Goal: Task Accomplishment & Management: Use online tool/utility

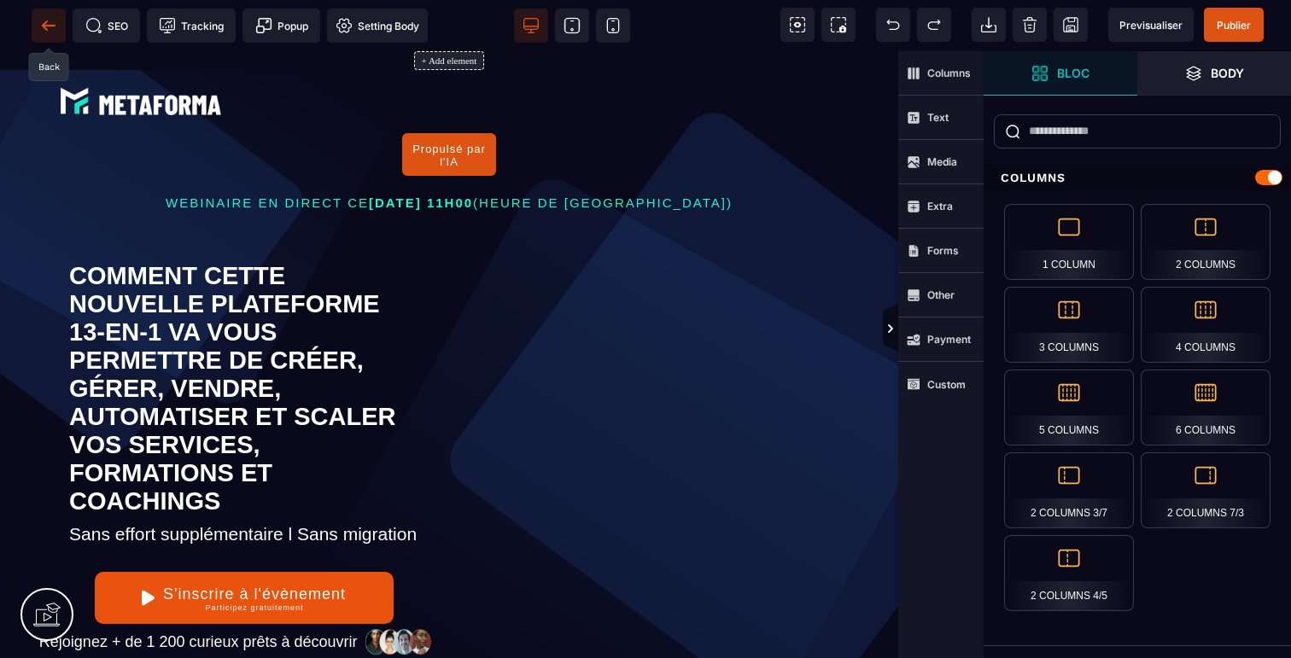
click at [49, 26] on icon at bounding box center [48, 25] width 13 height 1
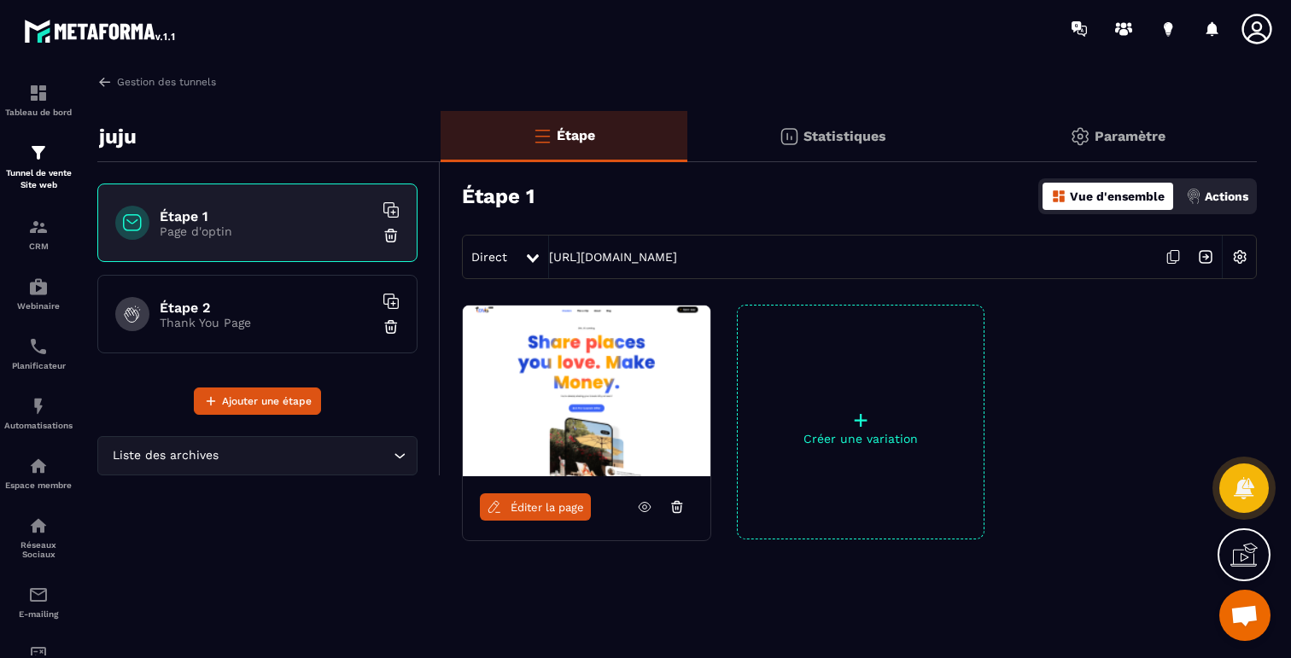
click at [205, 231] on p "Page d'optin" at bounding box center [267, 232] width 214 height 14
click at [253, 408] on span "Ajouter une étape" at bounding box center [267, 401] width 90 height 17
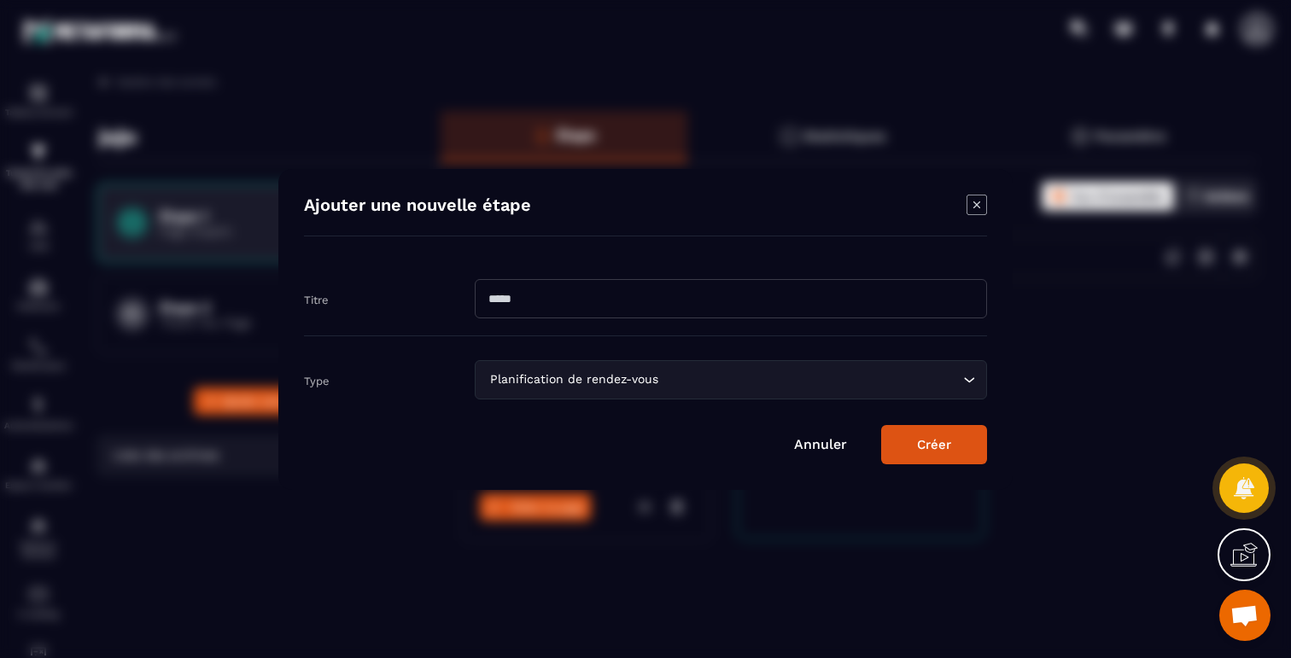
click at [554, 371] on div "Planification de rendez-vous" at bounding box center [722, 380] width 477 height 19
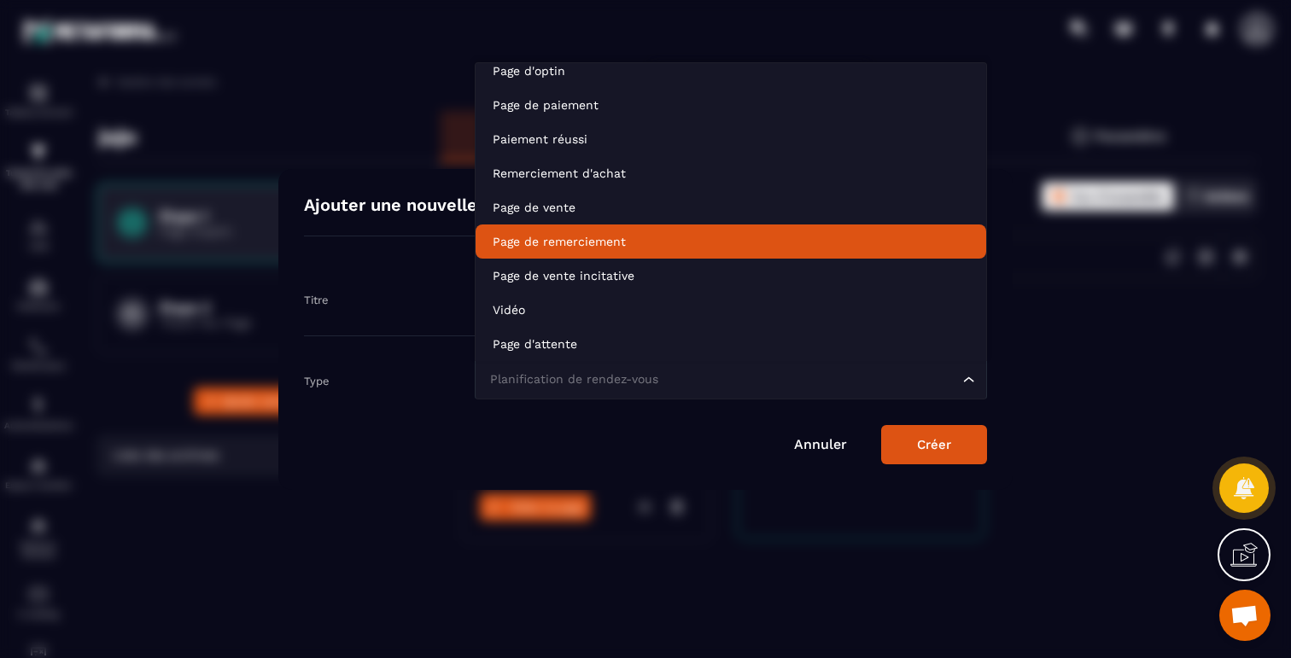
scroll to position [120, 0]
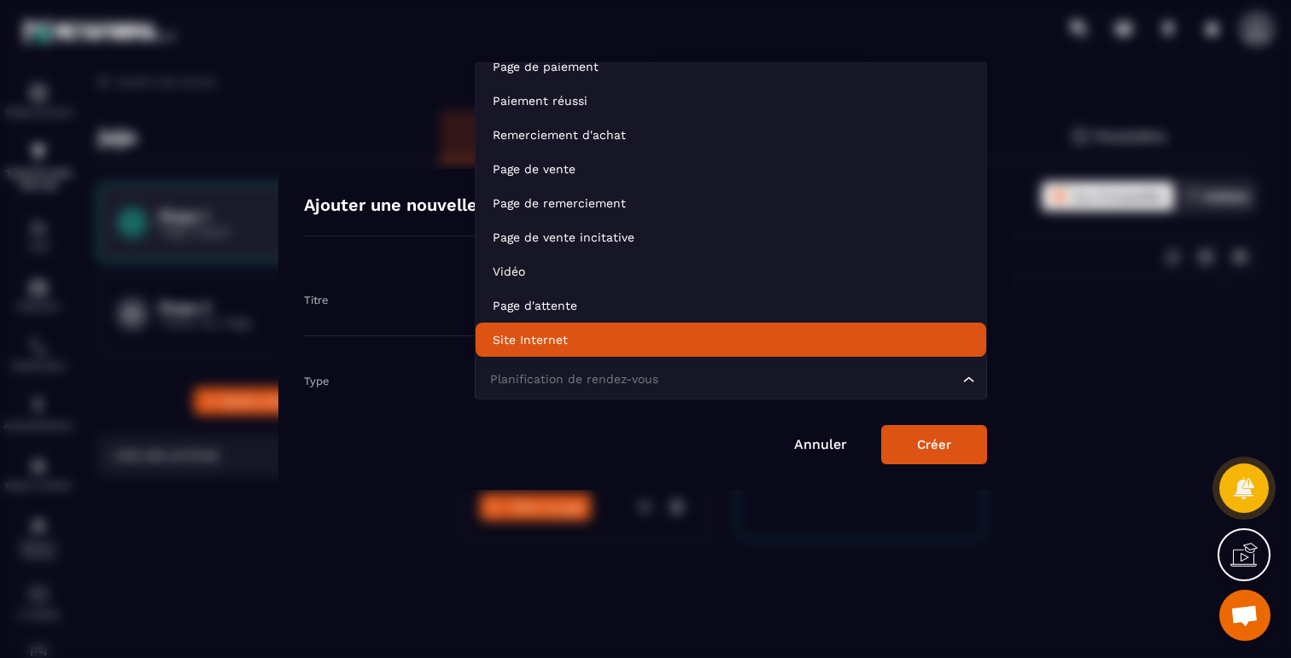
click at [560, 337] on p "Site Internet" at bounding box center [731, 339] width 477 height 17
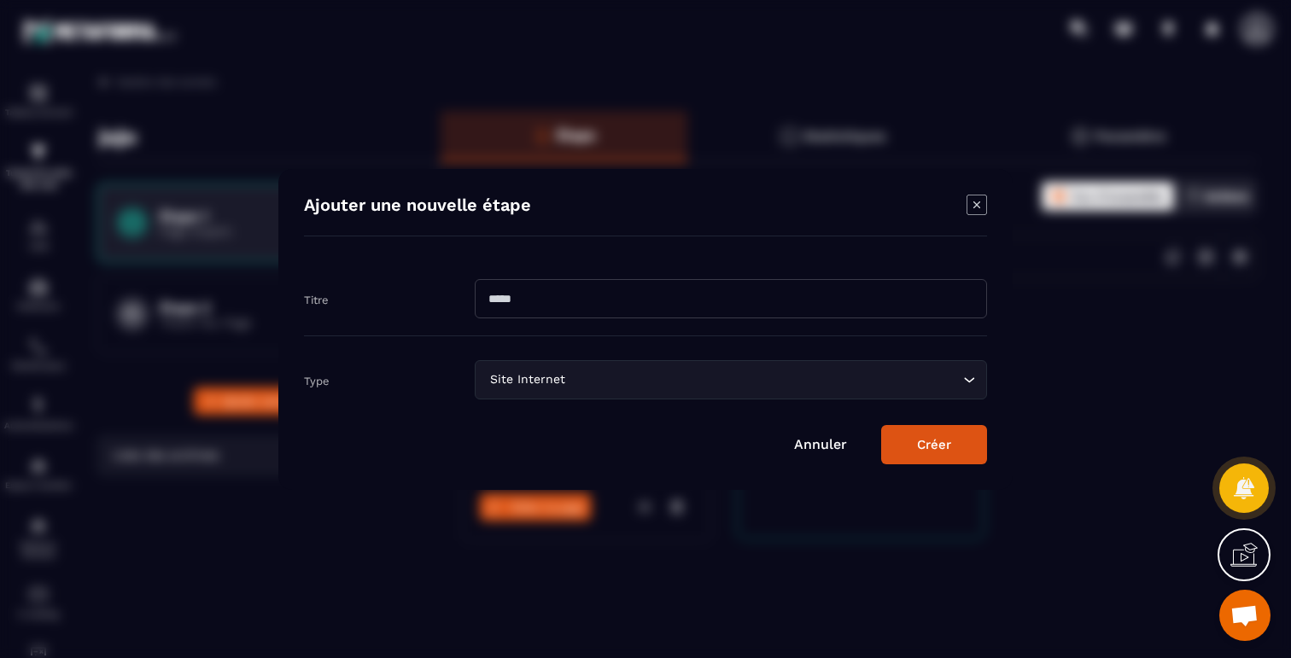
click at [971, 205] on icon "Modal window" at bounding box center [977, 205] width 20 height 20
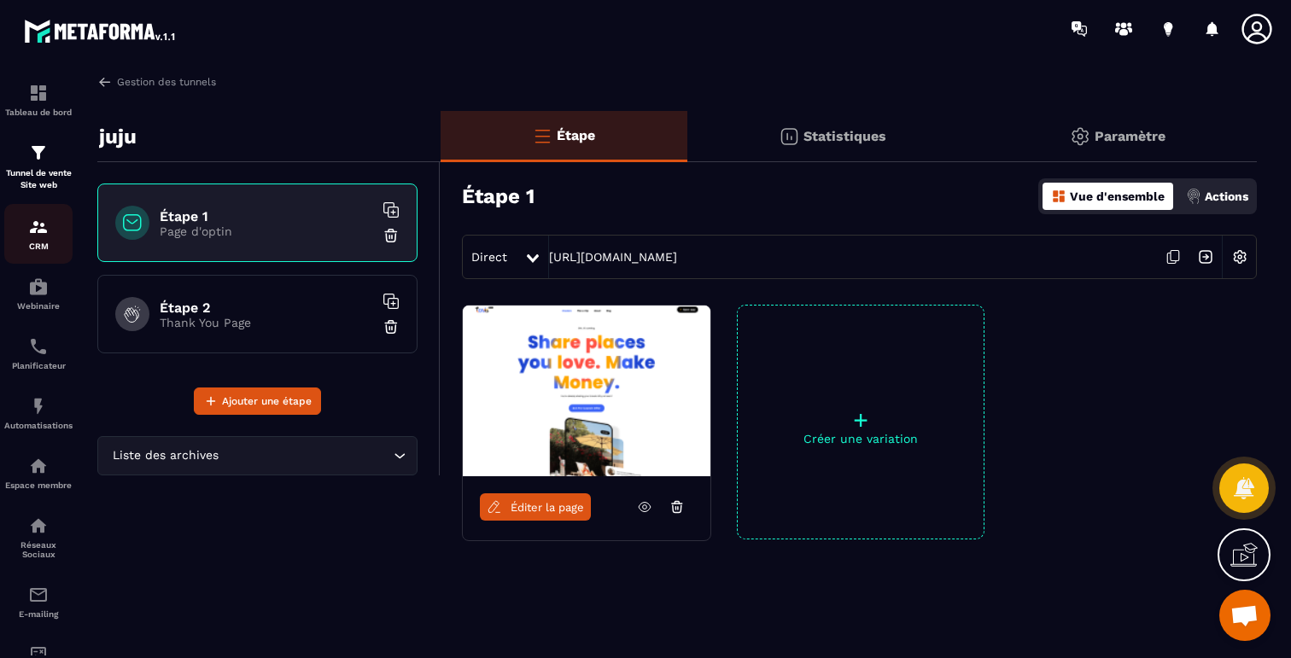
click at [36, 232] on img at bounding box center [38, 227] width 20 height 20
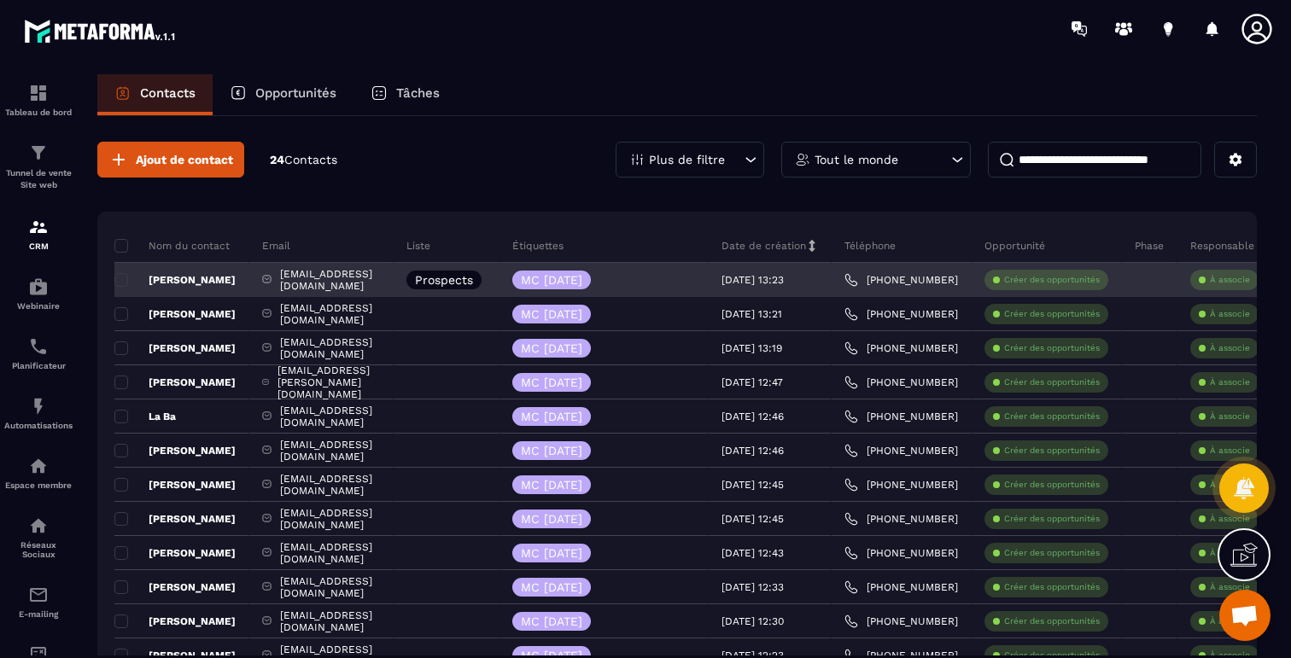
click at [363, 279] on div "[EMAIL_ADDRESS][DOMAIN_NAME]" at bounding box center [321, 280] width 144 height 34
click at [361, 278] on div "[EMAIL_ADDRESS][DOMAIN_NAME]" at bounding box center [321, 280] width 144 height 34
click at [206, 278] on p "[PERSON_NAME]" at bounding box center [174, 280] width 121 height 14
